Goal: Task Accomplishment & Management: Use online tool/utility

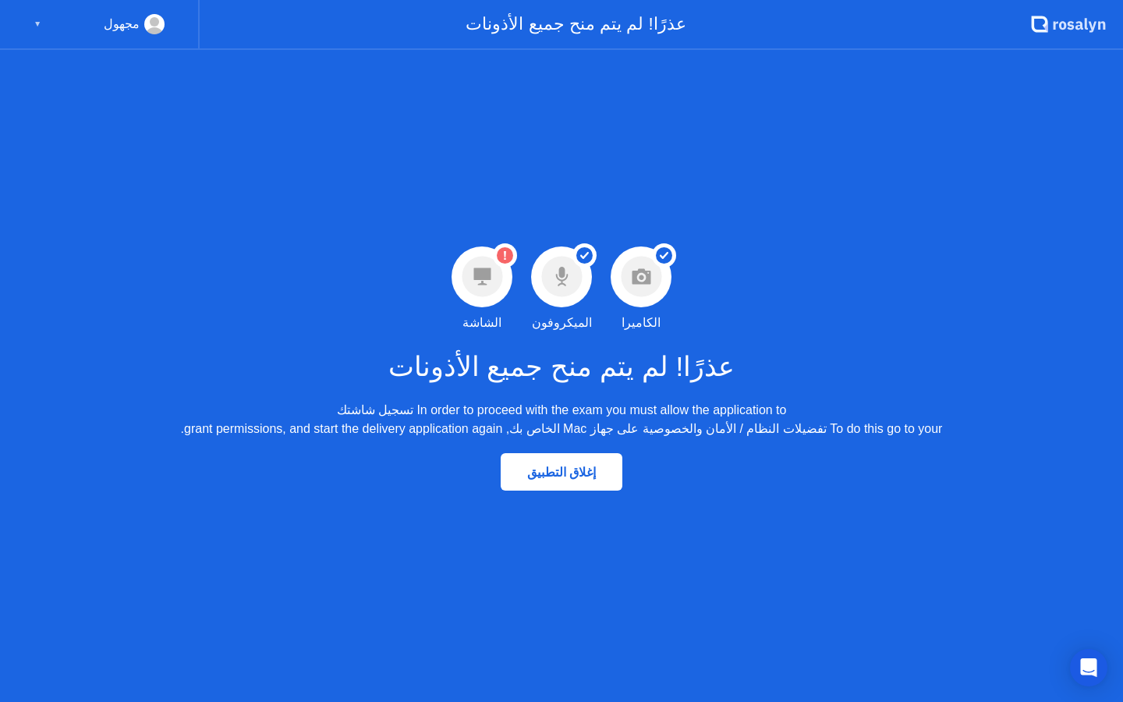
click at [41, 29] on div "▼" at bounding box center [38, 24] width 8 height 20
click at [36, 25] on div "▼" at bounding box center [38, 24] width 8 height 20
click at [487, 271] on icon at bounding box center [481, 276] width 17 height 17
click at [517, 241] on div "نجاح تم منح إذن الكاميرا الكاميرا نجاح تم منح إذن الميكروفون الميكروفون تحذير ل…" at bounding box center [561, 376] width 1123 height 652
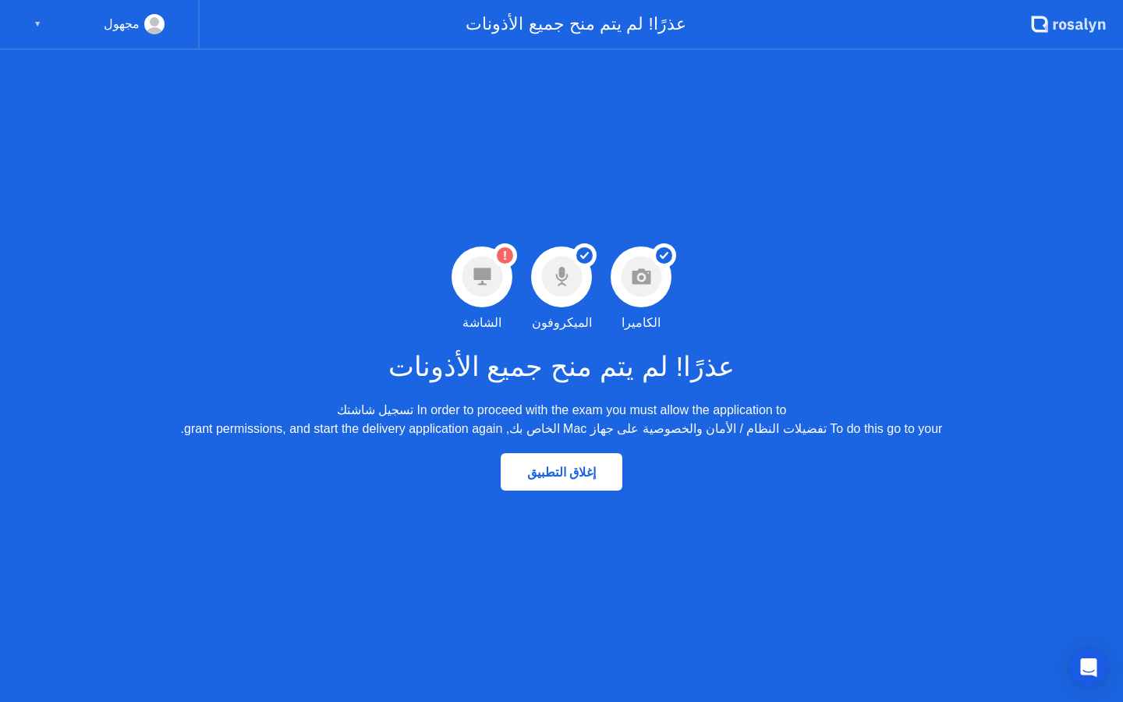
click at [504, 257] on circle at bounding box center [505, 255] width 16 height 16
click at [1089, 671] on icon "Open Intercom Messenger" at bounding box center [1088, 667] width 20 height 20
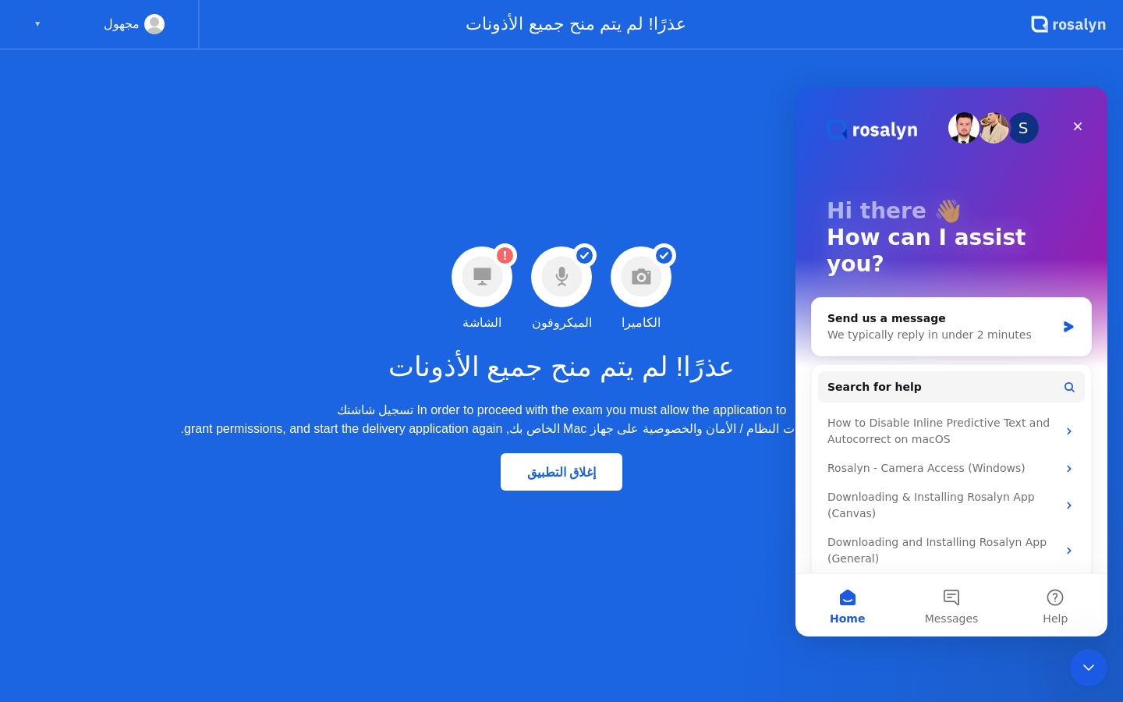
click at [720, 623] on div "نجاح تم منح إذن الكاميرا الكاميرا نجاح تم منح إذن الميكروفون الميكروفون تحذير ل…" at bounding box center [561, 376] width 1123 height 652
click at [628, 27] on div "عذرًا! لم يتم منح جميع الأذونات" at bounding box center [615, 25] width 831 height 50
click at [152, 24] on circle at bounding box center [154, 21] width 9 height 9
click at [50, 30] on div "مجهول ▼" at bounding box center [99, 24] width 131 height 20
click at [43, 28] on div "مجهول ▼" at bounding box center [99, 24] width 131 height 20
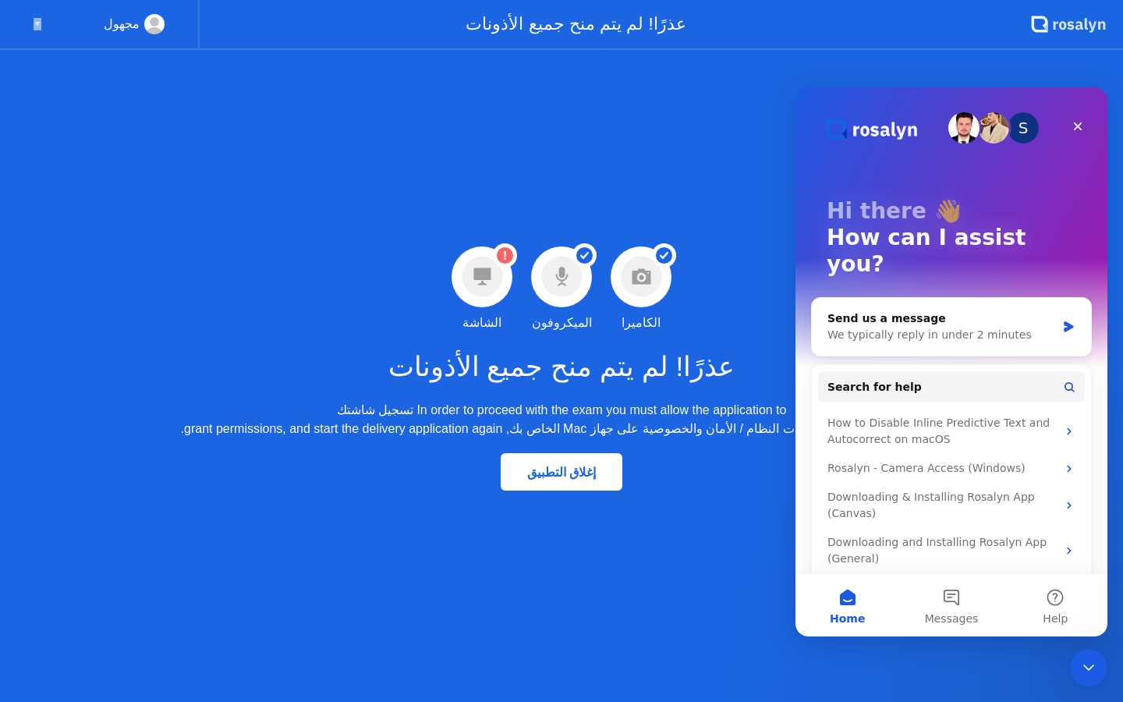
click at [43, 28] on div "مجهول ▼" at bounding box center [99, 24] width 131 height 20
click at [43, 29] on div "مجهول ▼" at bounding box center [99, 24] width 131 height 20
click at [556, 478] on div "إغلاق التطبيق" at bounding box center [561, 472] width 112 height 15
